Goal: Book appointment/travel/reservation

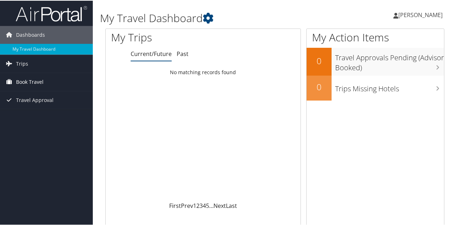
click at [33, 79] on span "Book Travel" at bounding box center [29, 81] width 27 height 18
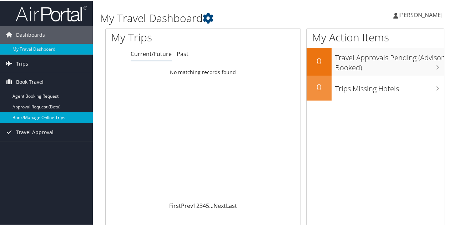
click at [31, 113] on link "Book/Manage Online Trips" at bounding box center [46, 117] width 93 height 11
